Goal: Information Seeking & Learning: Check status

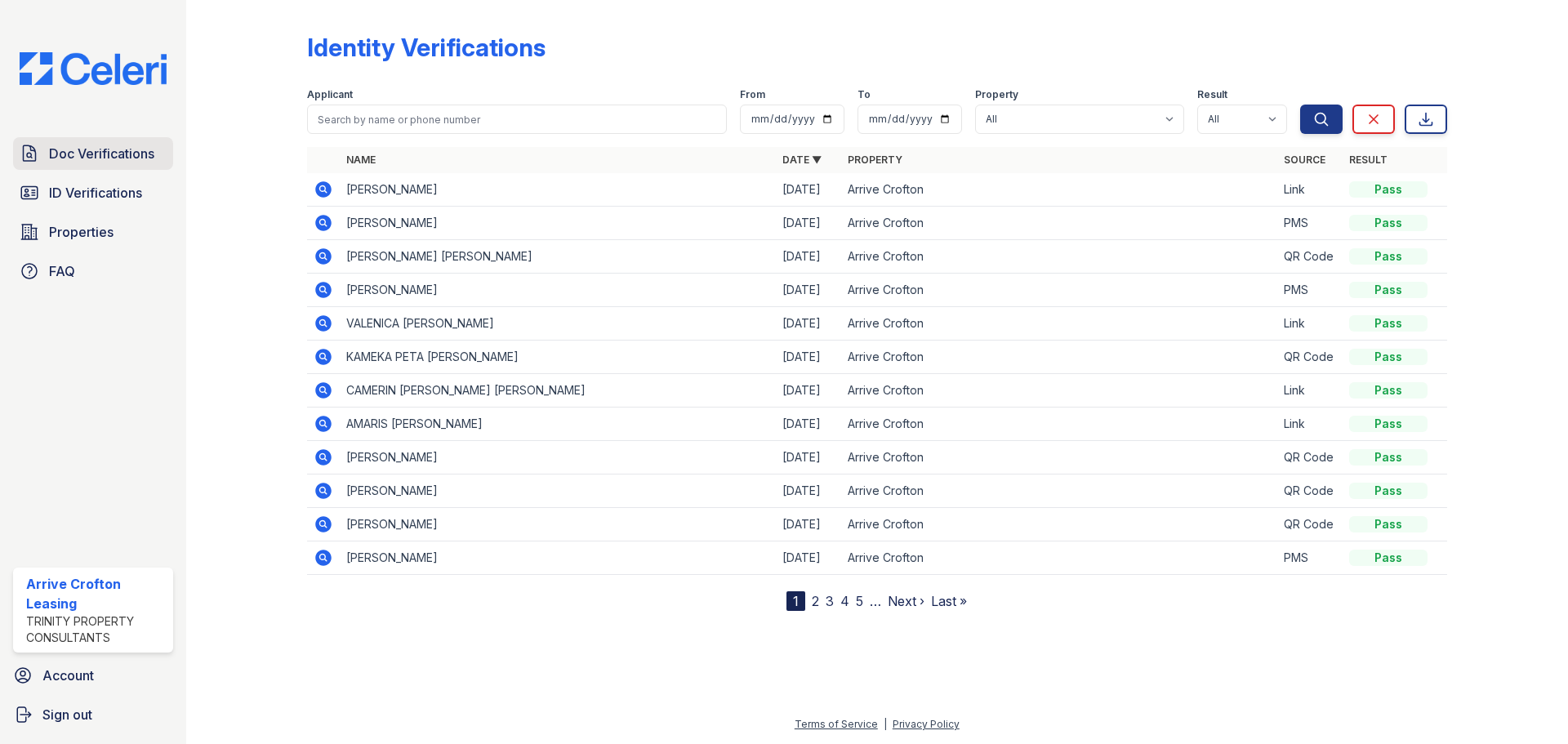
click at [118, 151] on span "Doc Verifications" at bounding box center [102, 154] width 105 height 20
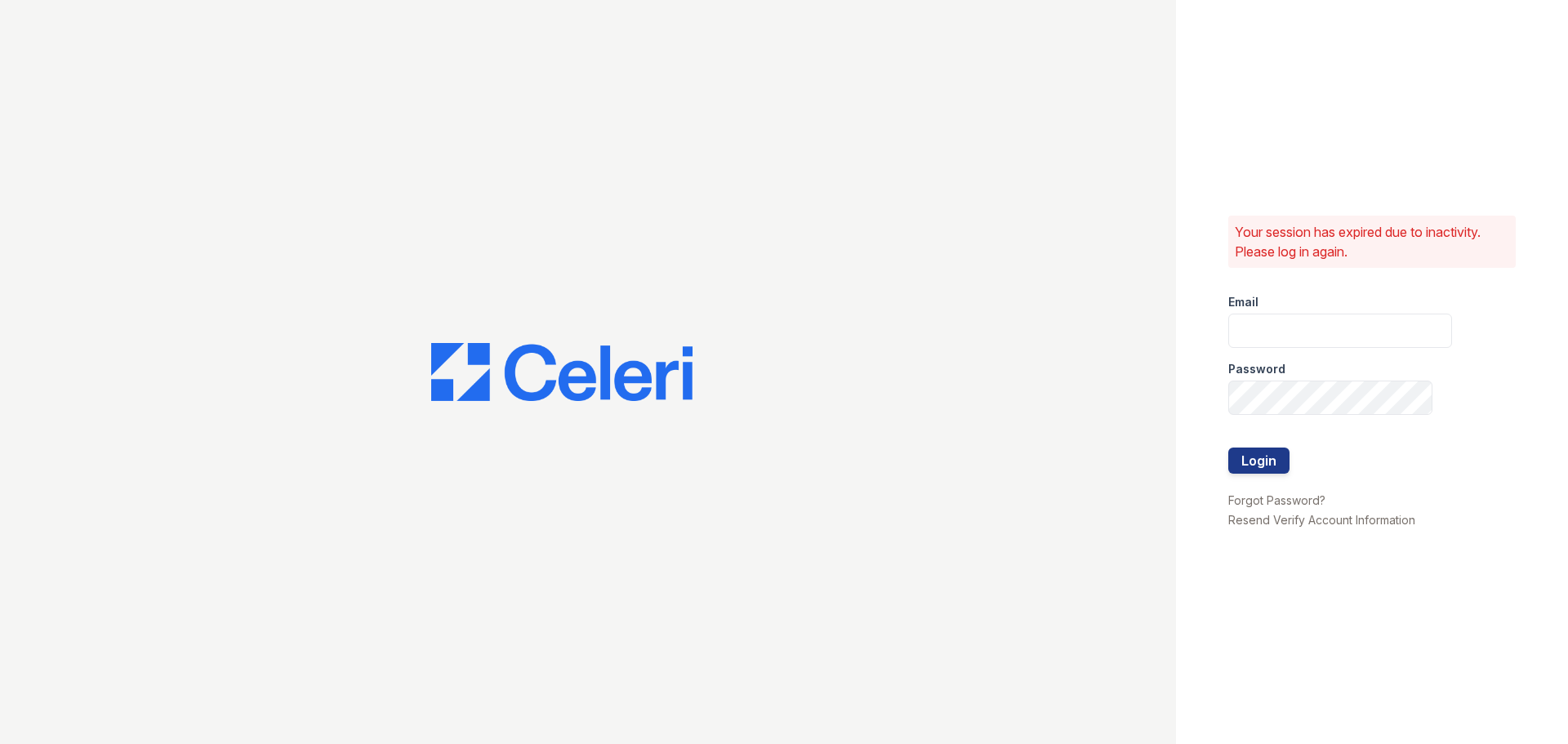
type input "arrivecrofton@trinity-pm.com"
click at [1266, 464] on button "Login" at bounding box center [1258, 461] width 62 height 26
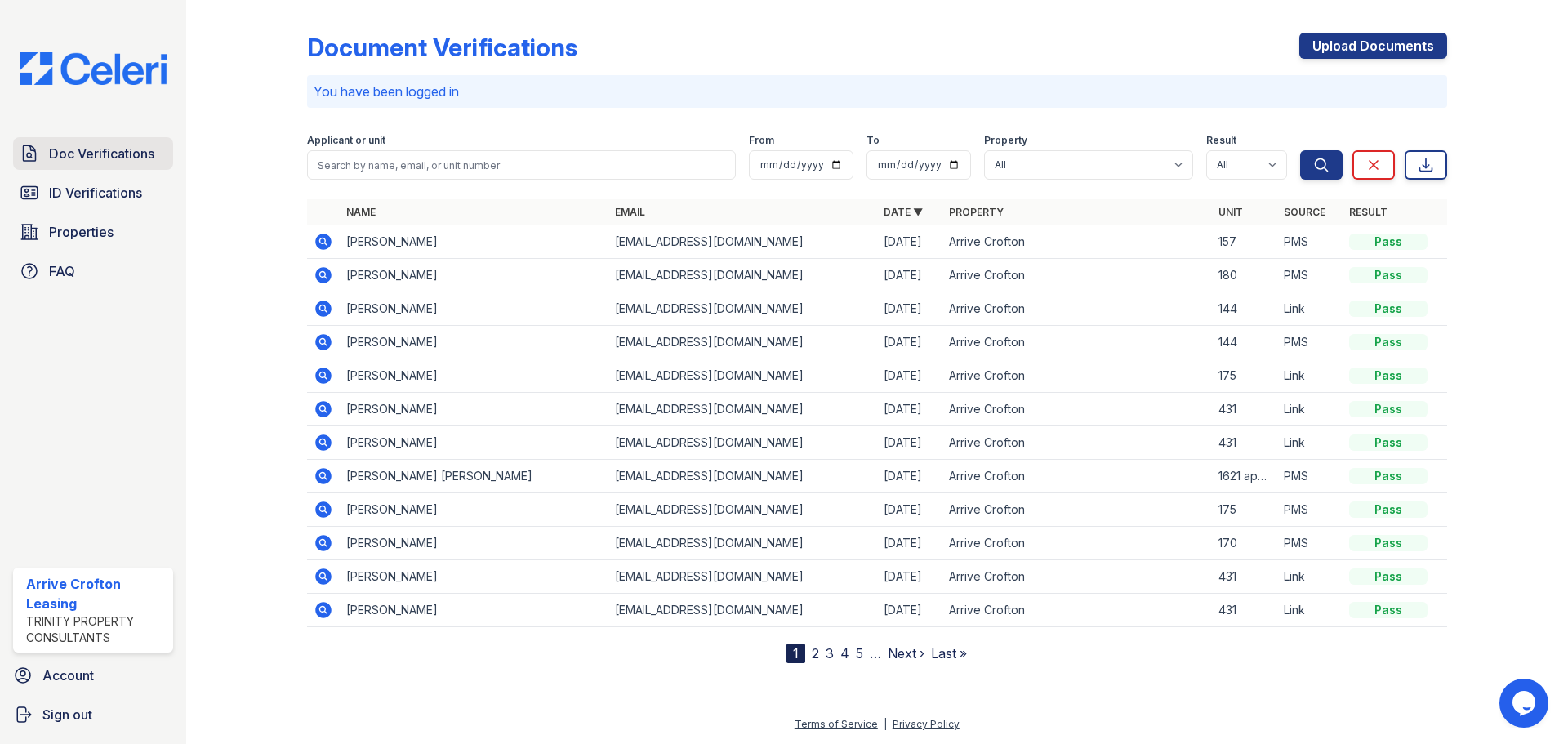
drag, startPoint x: 122, startPoint y: 164, endPoint x: 139, endPoint y: 163, distance: 17.0
click at [122, 164] on link "Doc Verifications" at bounding box center [93, 154] width 160 height 33
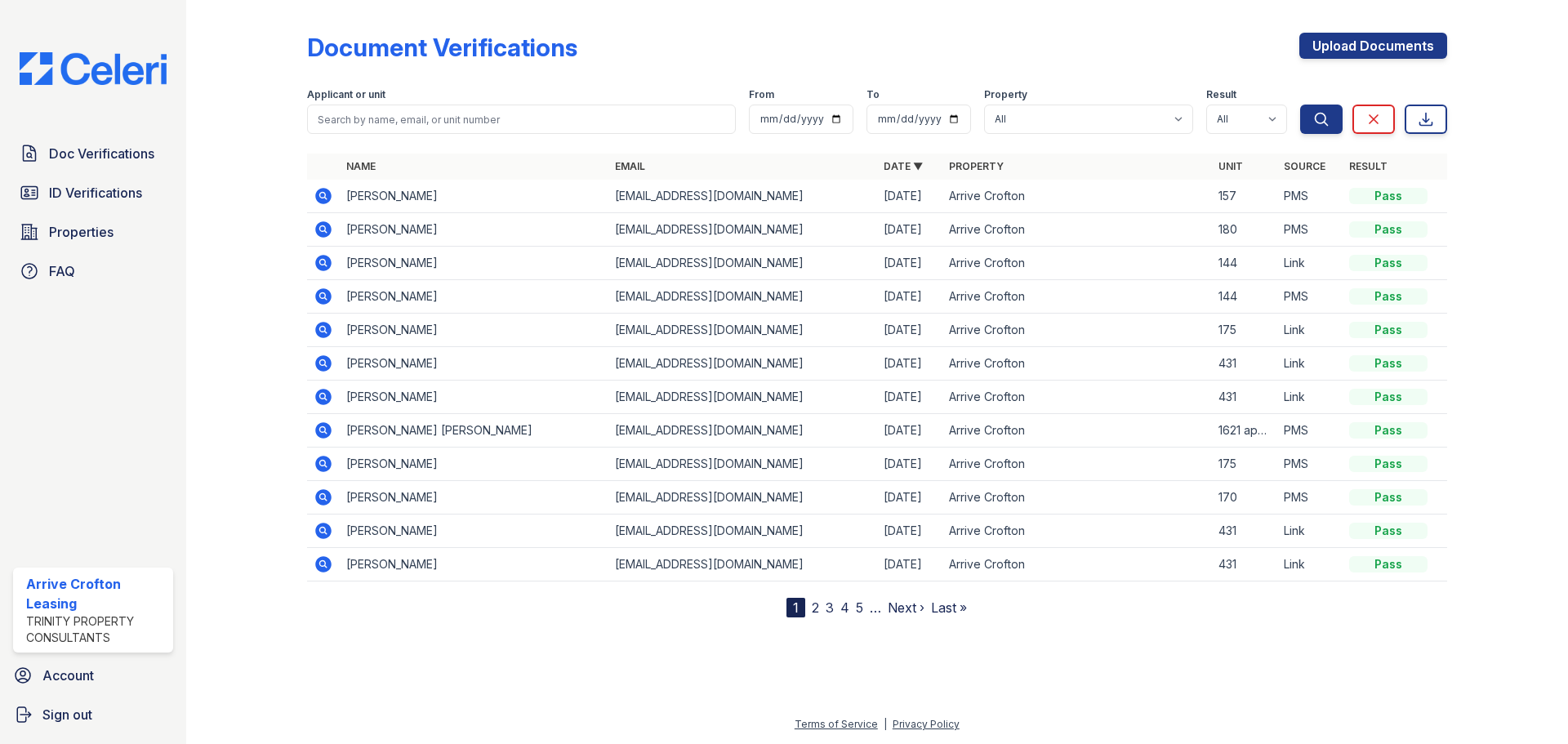
click at [326, 399] on icon at bounding box center [324, 397] width 16 height 16
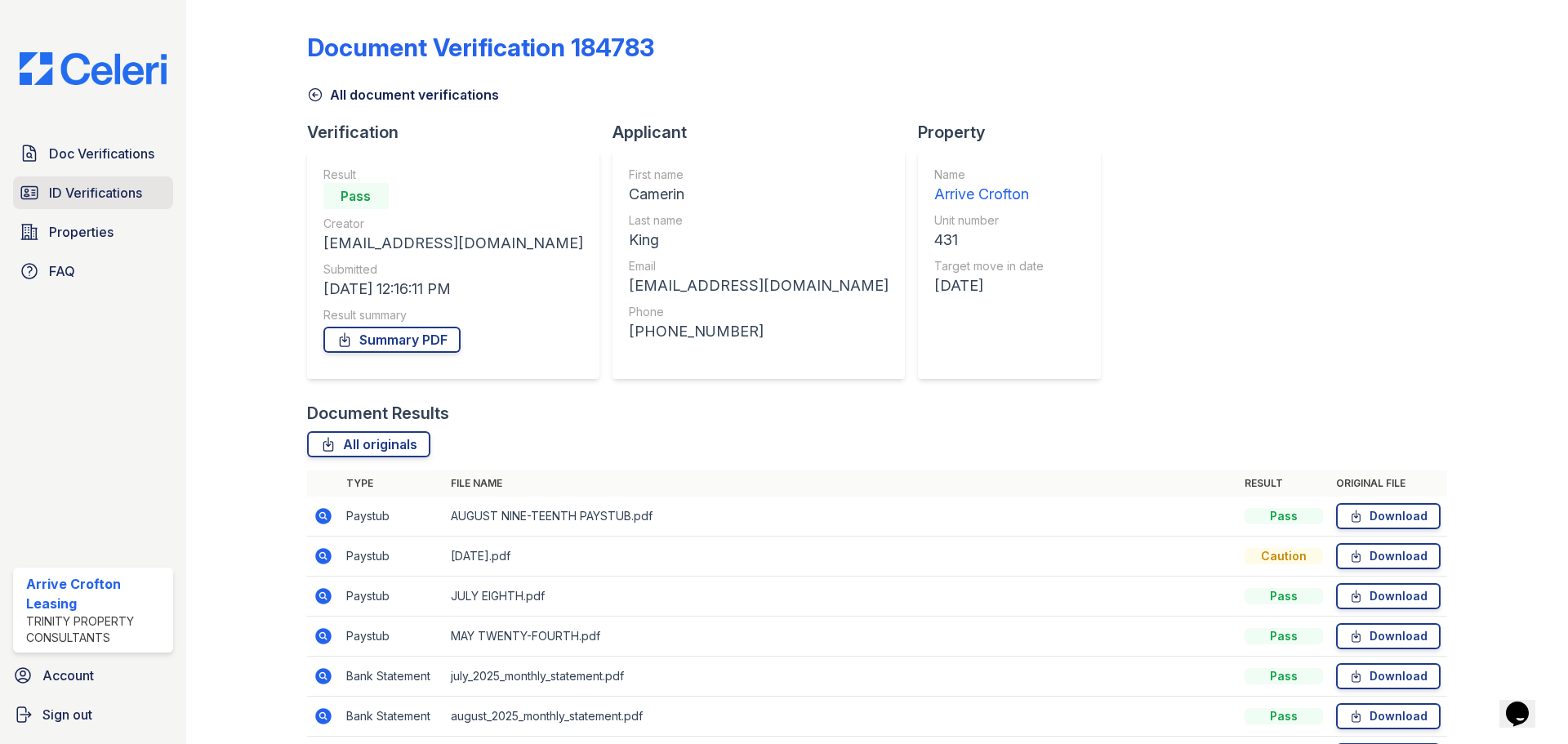
click at [82, 192] on span "ID Verifications" at bounding box center [95, 193] width 93 height 20
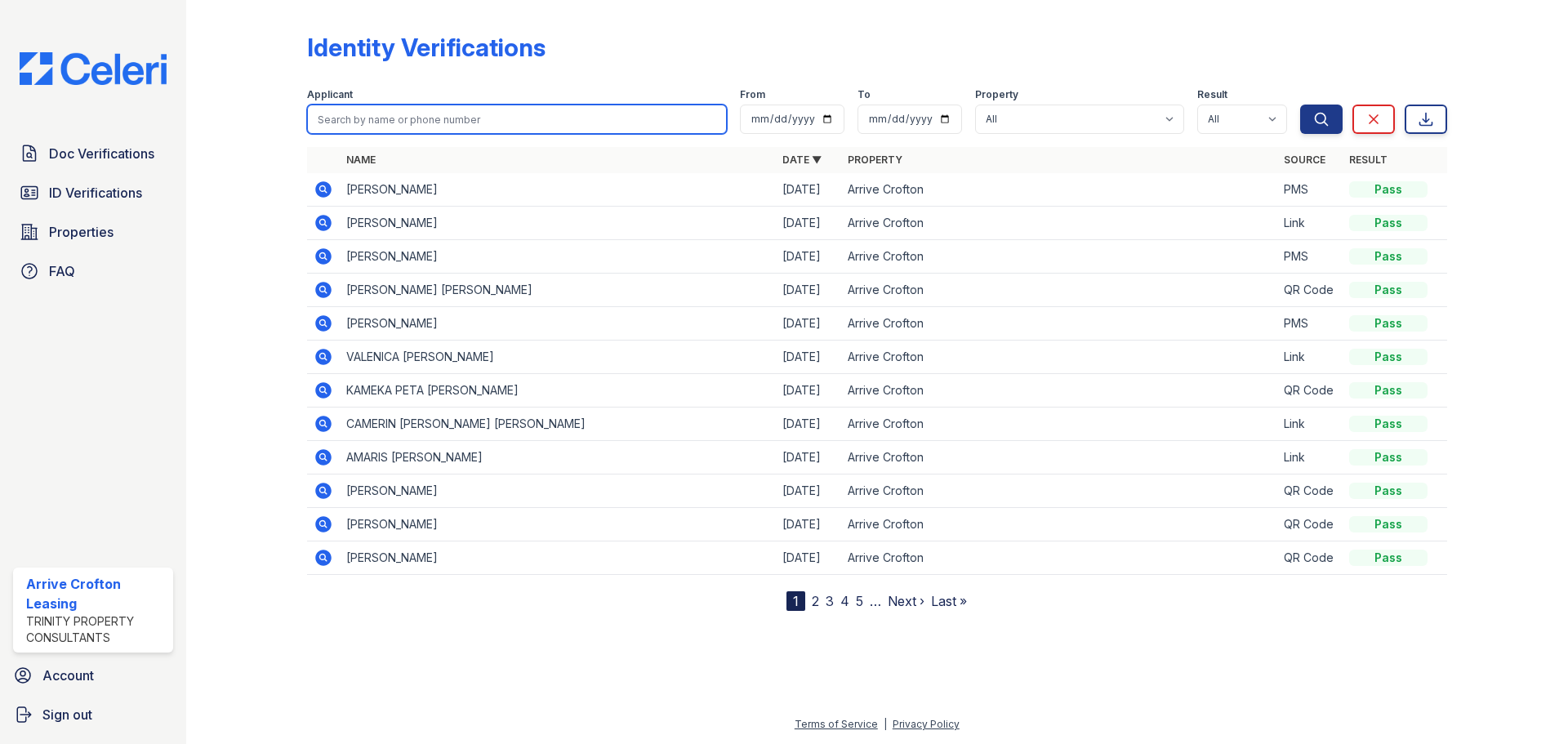
click at [576, 127] on input "search" at bounding box center [517, 119] width 420 height 30
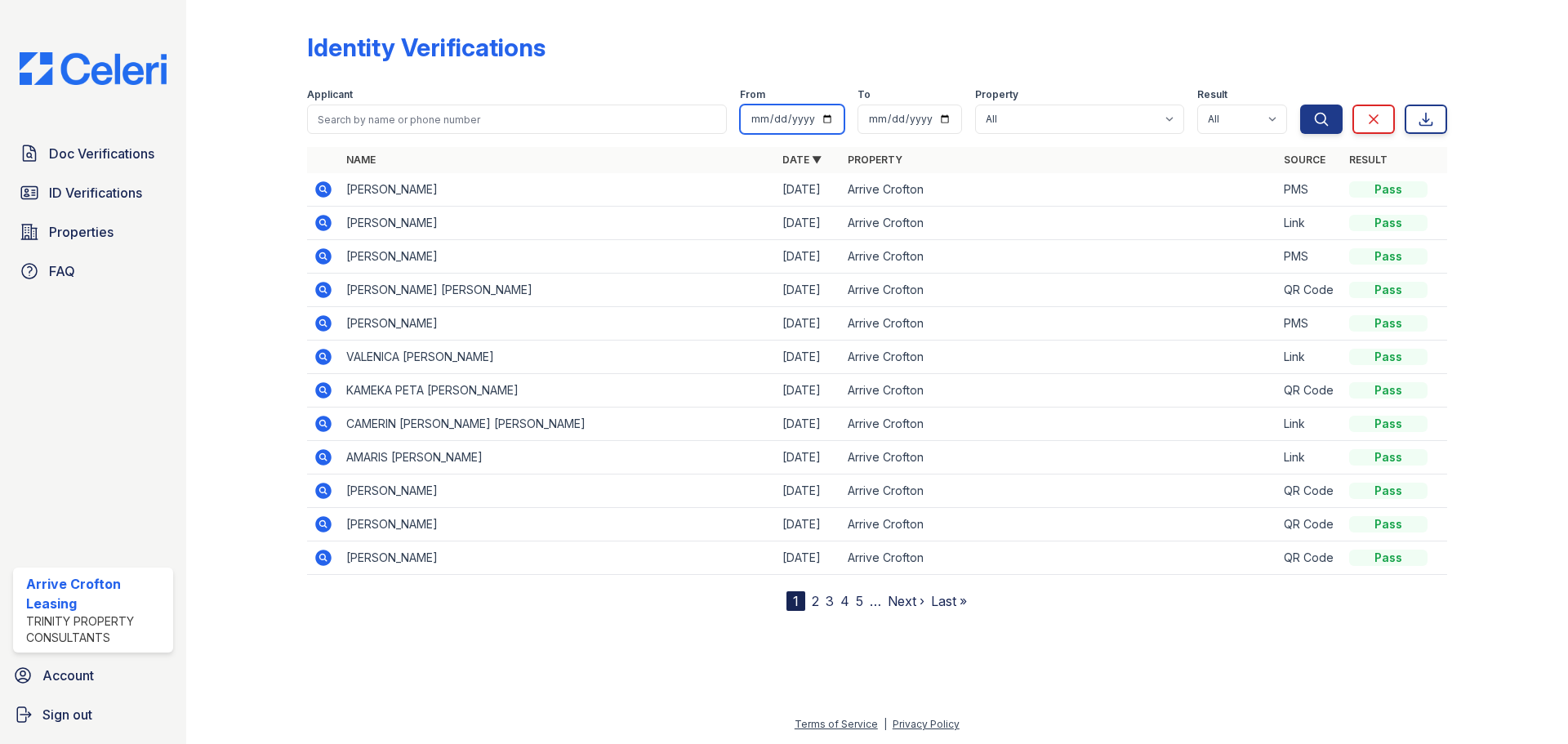
click at [817, 117] on input "date" at bounding box center [791, 119] width 104 height 30
click at [833, 121] on input "date" at bounding box center [791, 119] width 104 height 30
type input "[DATE]"
click at [1326, 118] on icon "submit" at bounding box center [1321, 118] width 12 height 12
click at [1312, 118] on button "Search" at bounding box center [1321, 119] width 43 height 30
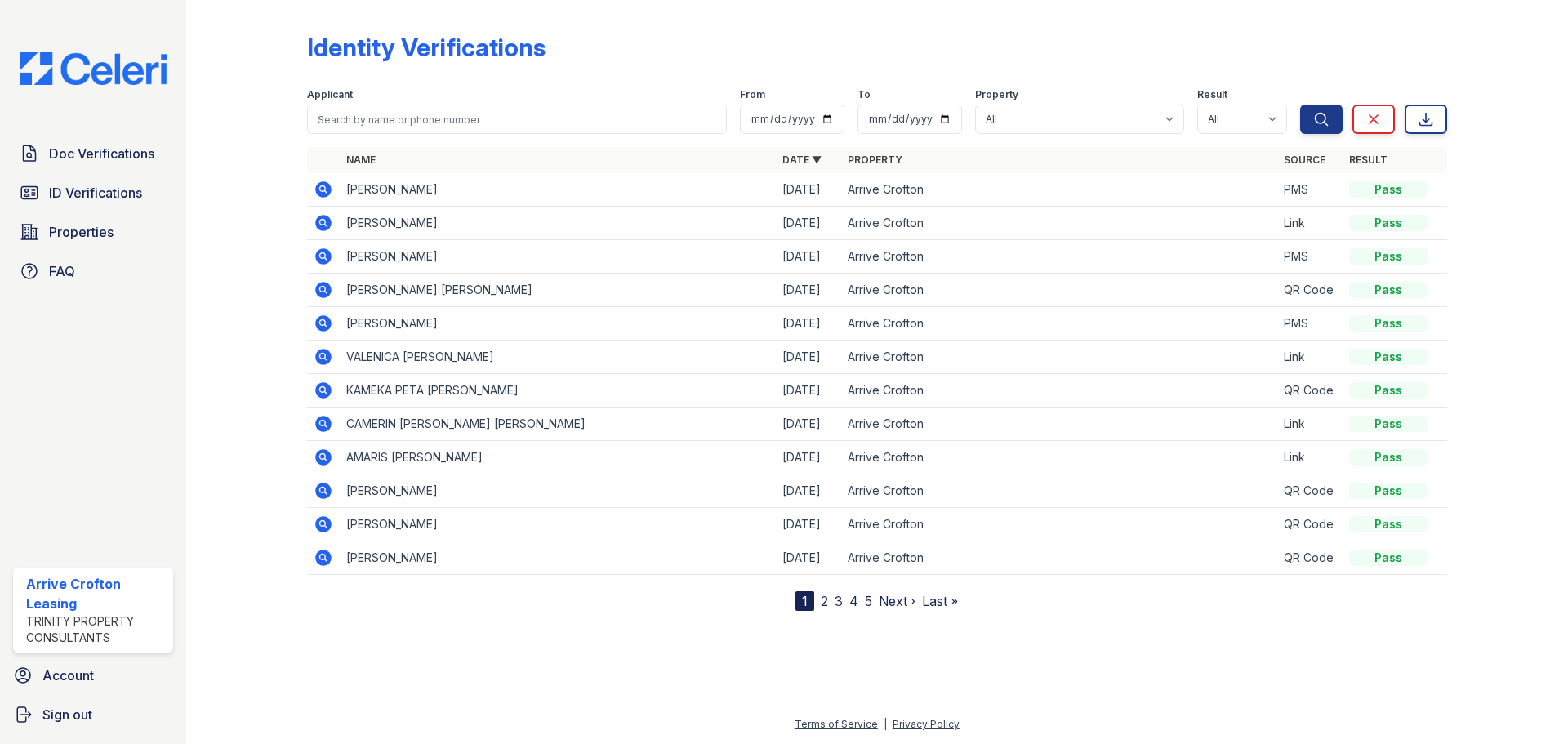
click at [825, 595] on link "2" at bounding box center [824, 601] width 7 height 16
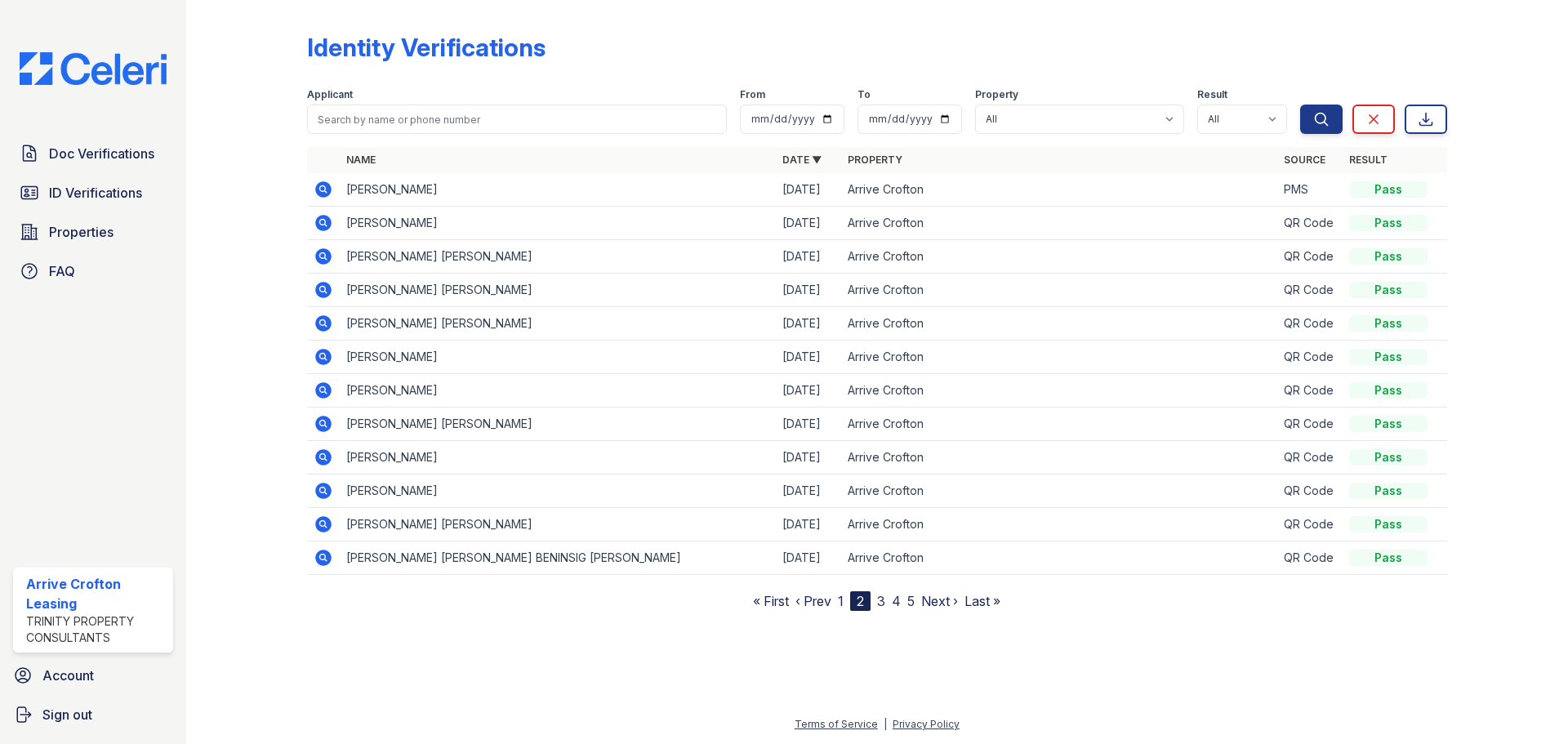
click at [882, 600] on link "3" at bounding box center [881, 601] width 8 height 16
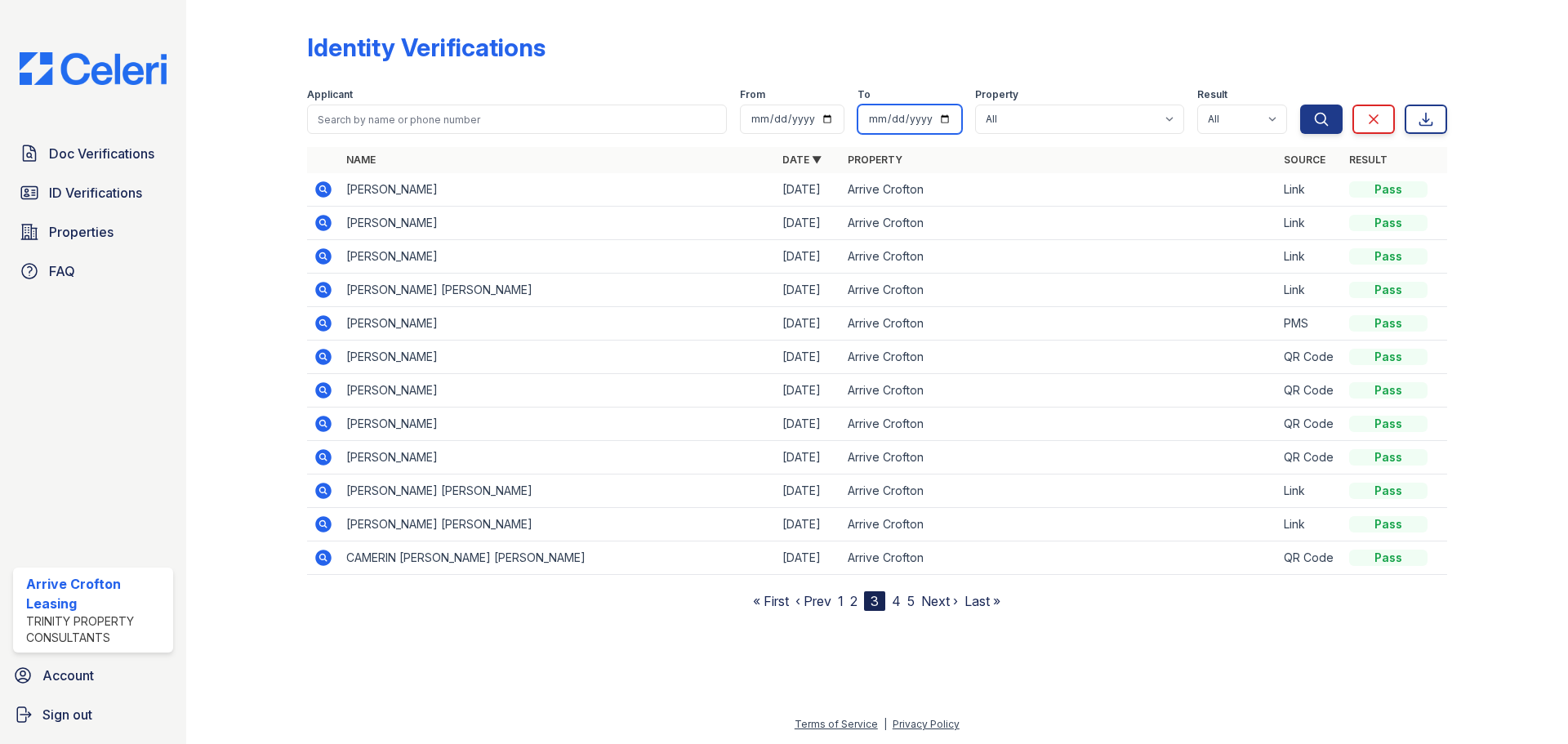
click at [945, 115] on input "date" at bounding box center [909, 119] width 104 height 30
type input "[DATE]"
click at [1329, 116] on icon "submit" at bounding box center [1321, 119] width 16 height 16
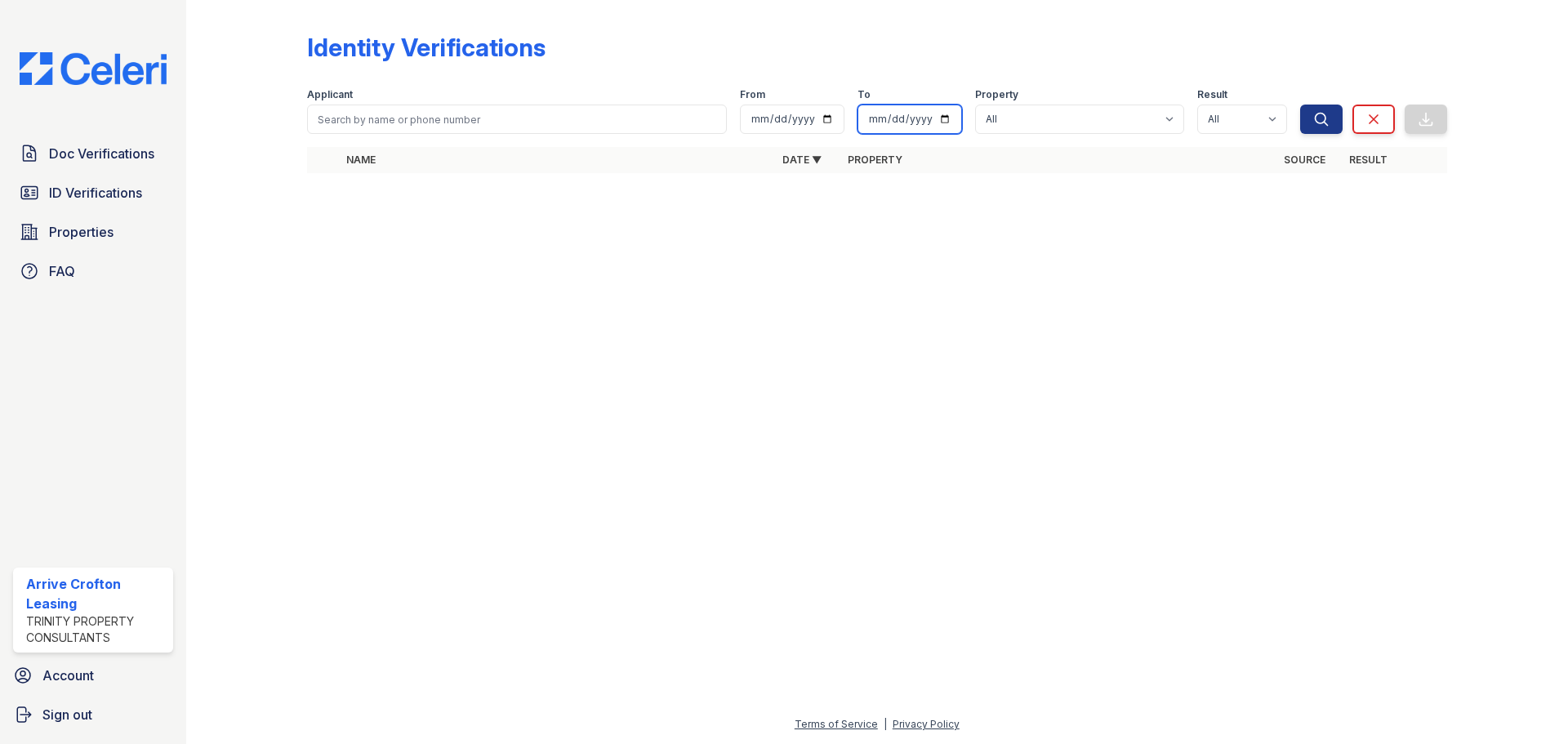
click at [946, 123] on input "[DATE]" at bounding box center [909, 119] width 104 height 30
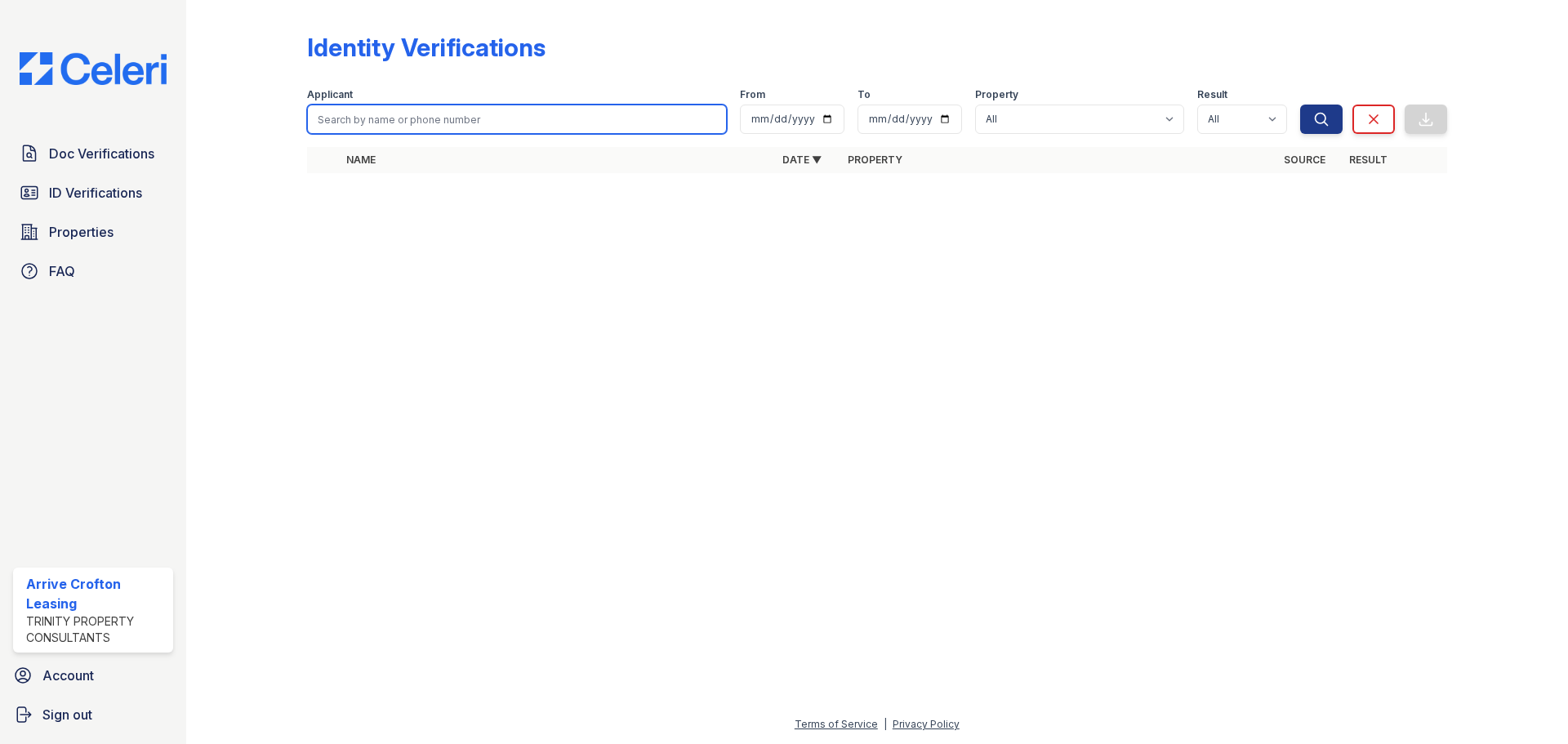
click at [396, 125] on input "search" at bounding box center [517, 119] width 420 height 30
type input "[US_STATE]"
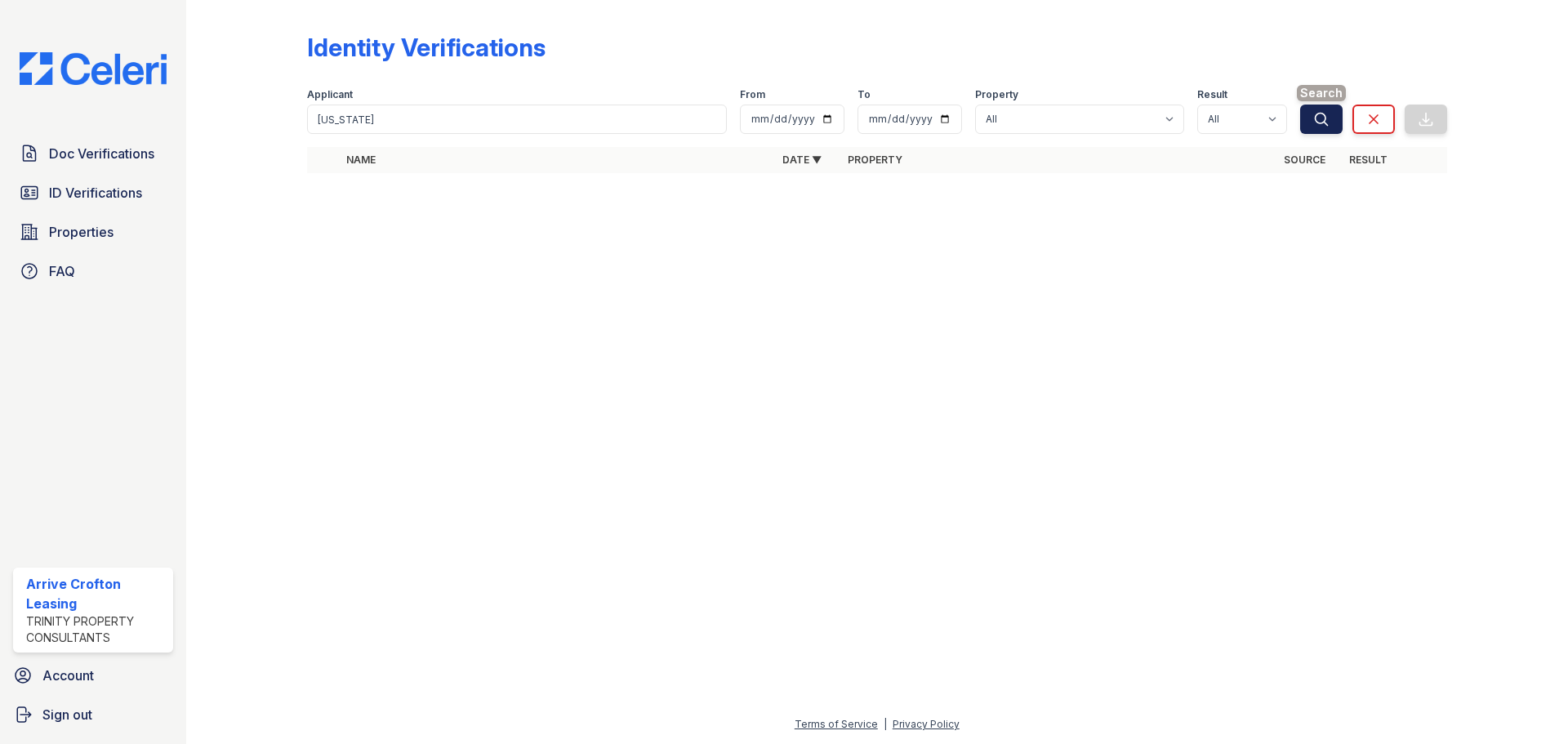
click at [1326, 125] on icon "submit" at bounding box center [1321, 119] width 16 height 16
click at [953, 122] on input "[DATE]" at bounding box center [909, 119] width 104 height 30
type input "[DATE]"
click at [1345, 113] on div "Search Clear Export" at bounding box center [1373, 108] width 147 height 53
click at [1339, 118] on button "Search" at bounding box center [1321, 119] width 43 height 30
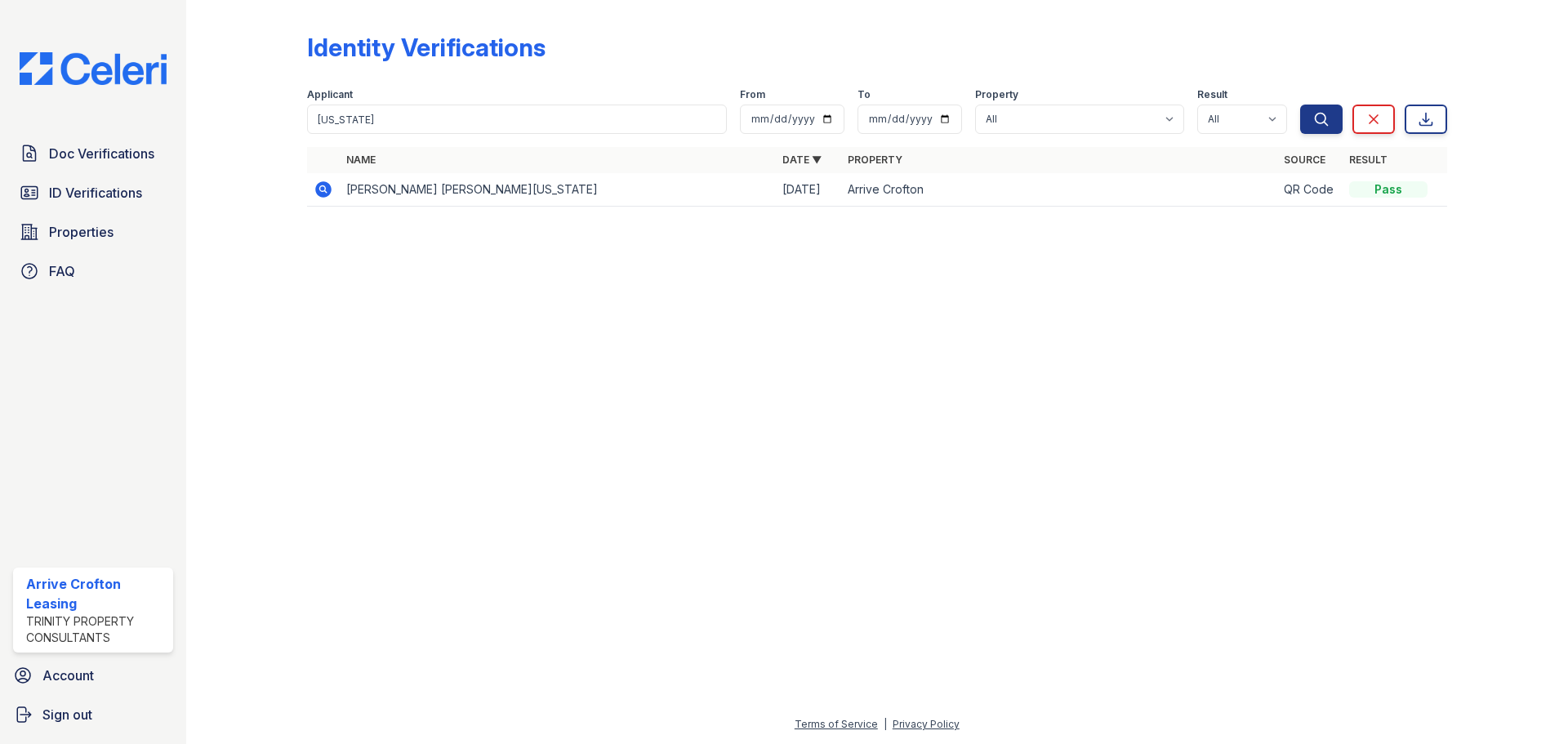
drag, startPoint x: 537, startPoint y: 188, endPoint x: 546, endPoint y: 187, distance: 9.1
click at [537, 188] on td "[PERSON_NAME] [PERSON_NAME][US_STATE]" at bounding box center [557, 190] width 436 height 34
click at [328, 192] on icon at bounding box center [324, 190] width 16 height 16
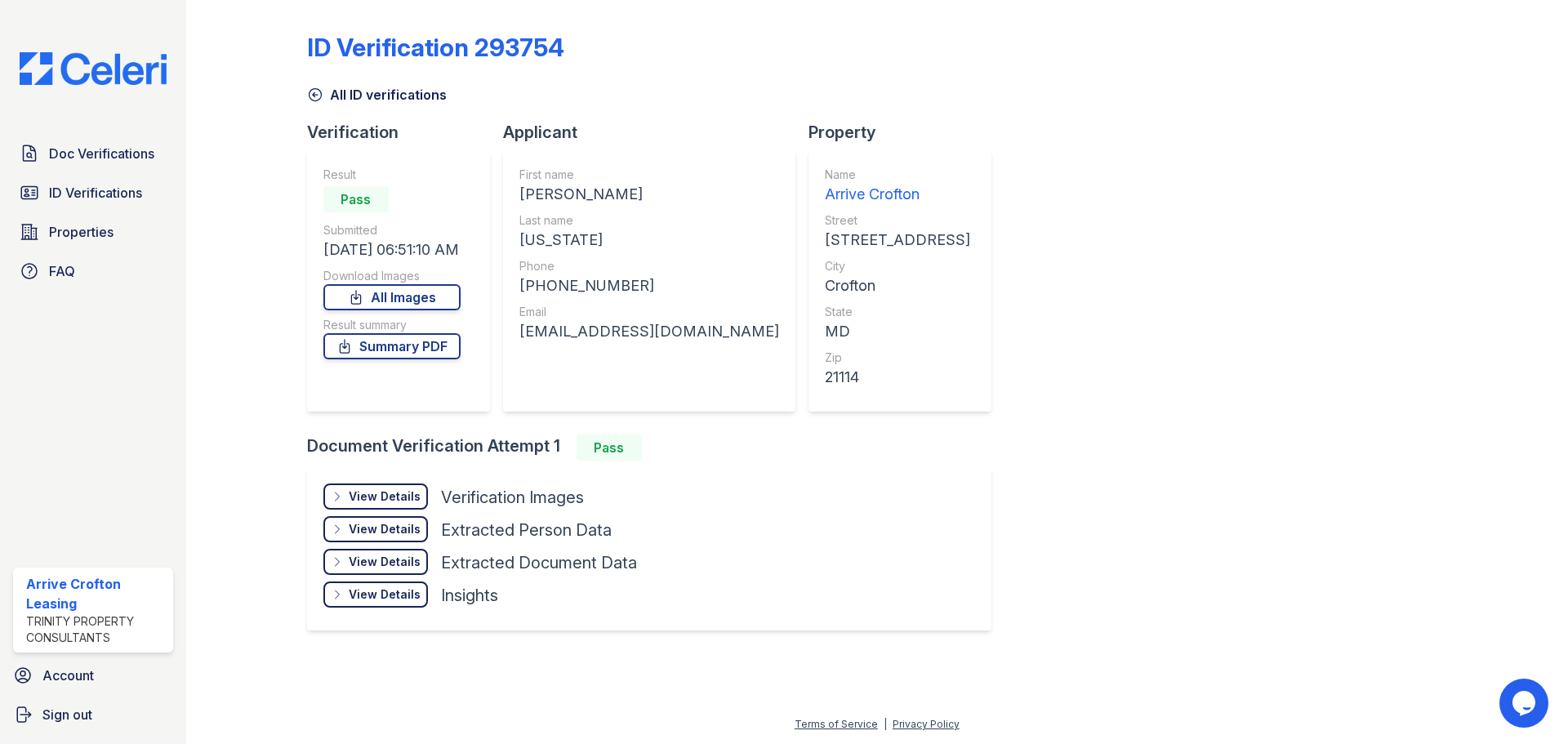
drag, startPoint x: 379, startPoint y: 497, endPoint x: 388, endPoint y: 492, distance: 10.3
click at [380, 496] on div "View Details" at bounding box center [384, 497] width 71 height 16
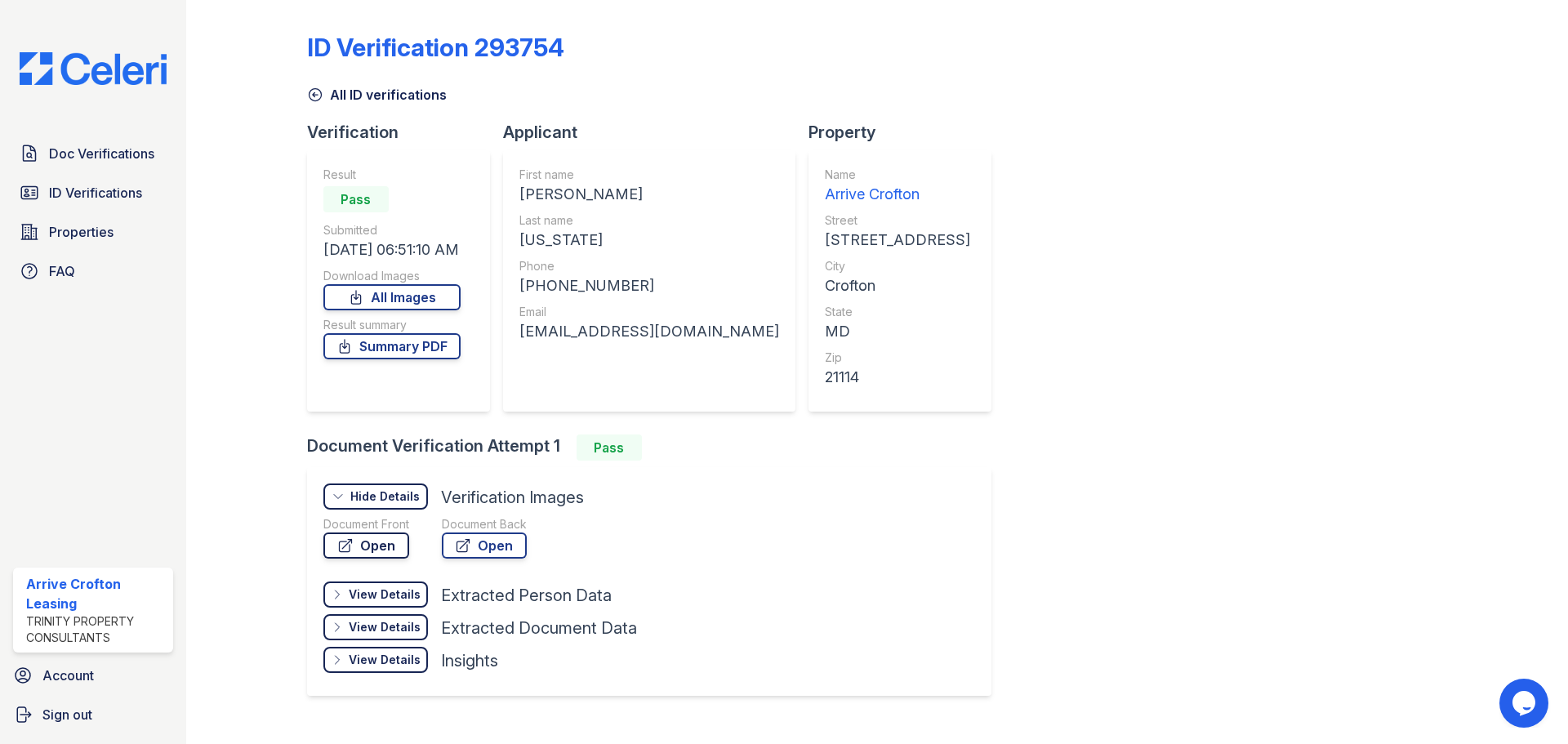
click at [367, 541] on link "Open" at bounding box center [366, 546] width 85 height 26
